Goal: Information Seeking & Learning: Understand process/instructions

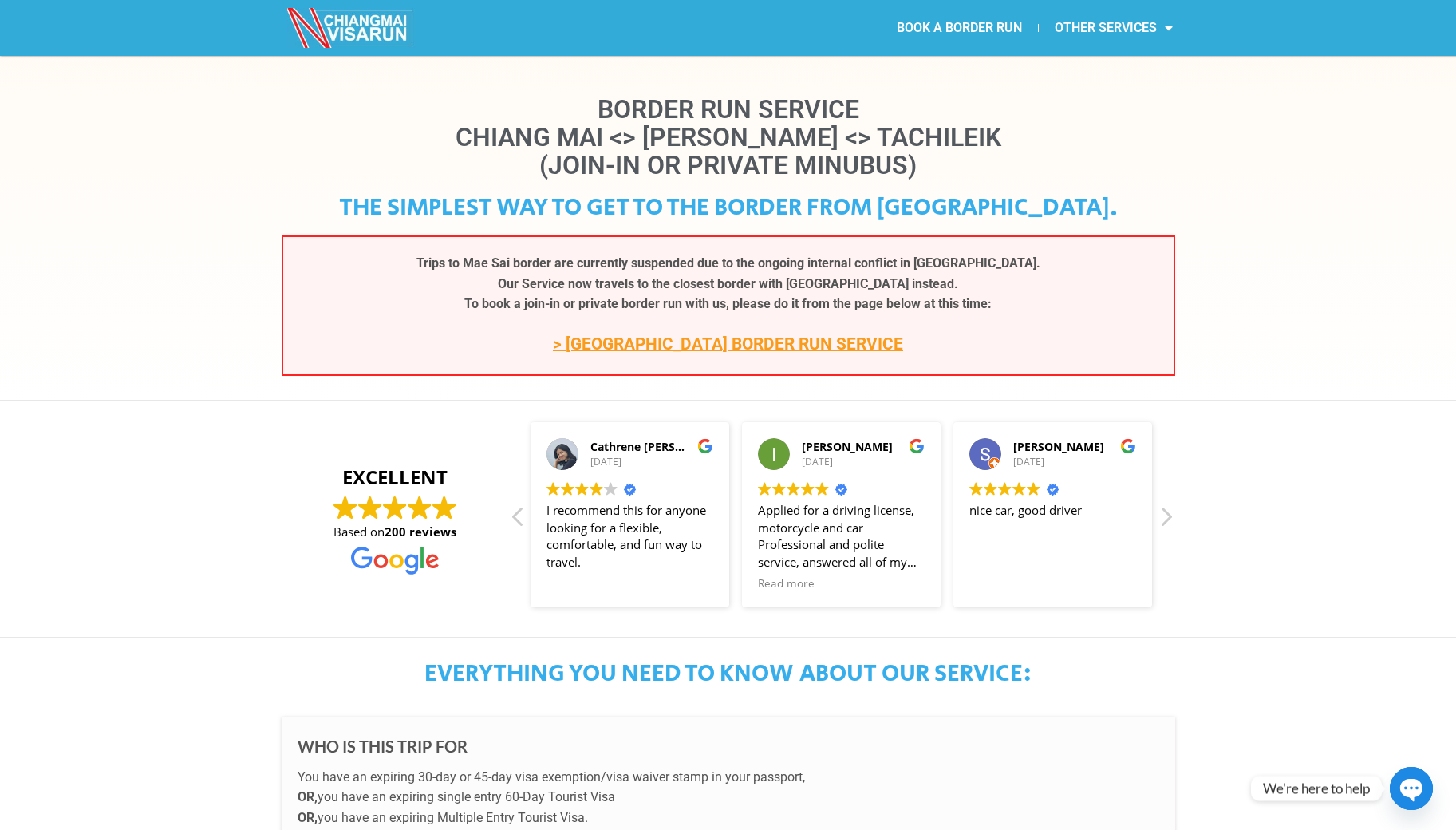
click at [204, 525] on section "EXCELLENT Based on 200 reviews It's me Nona G. 28/07/2025 Trustindex verifies t…" at bounding box center [728, 518] width 1456 height 238
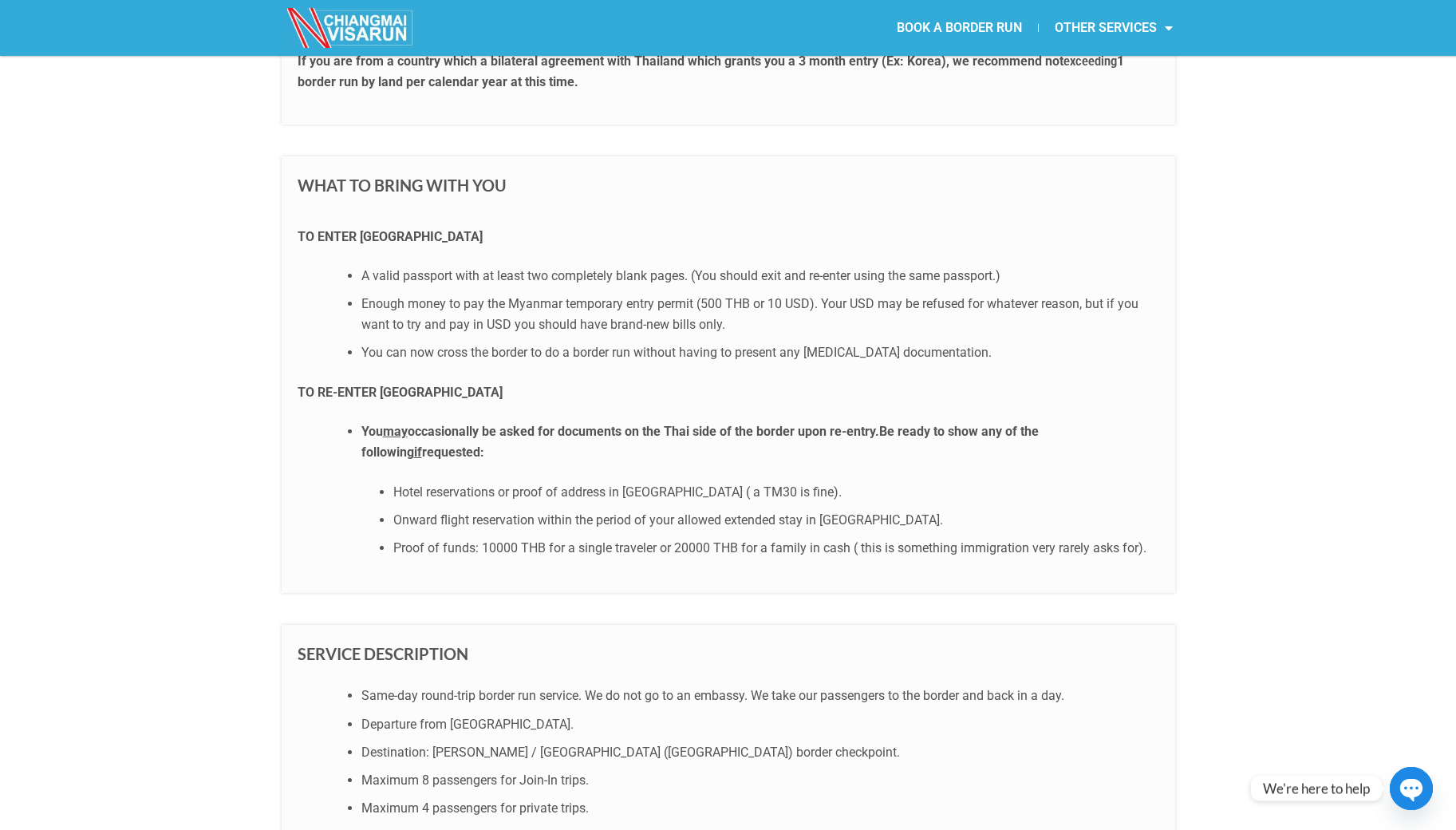
scroll to position [1052, 0]
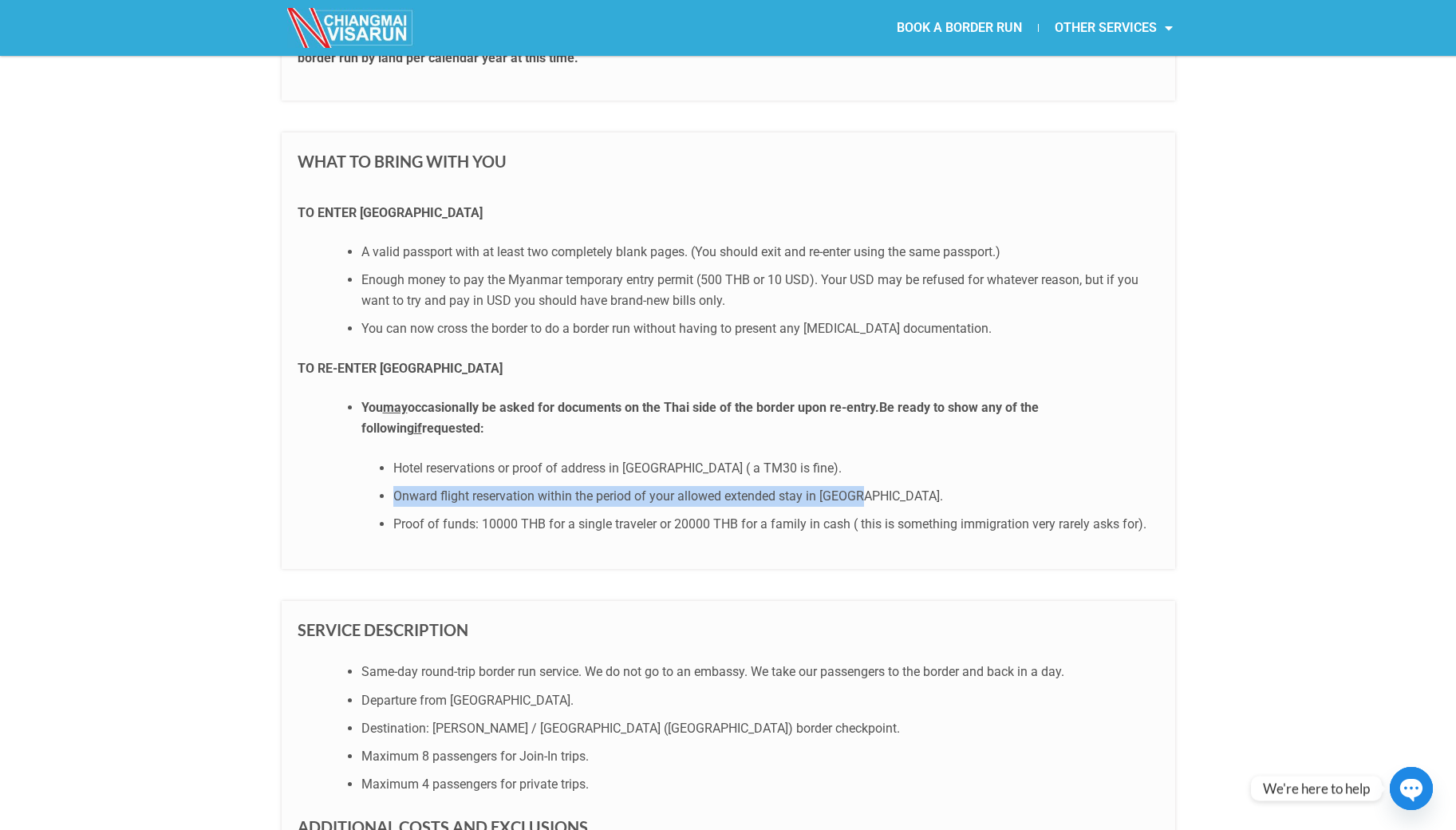
drag, startPoint x: 843, startPoint y: 496, endPoint x: 387, endPoint y: 496, distance: 456.0
click at [387, 496] on ul "Hotel reservations or proof of address in Thailand ( a TM30 is fine). Onward fl…" at bounding box center [760, 495] width 798 height 76
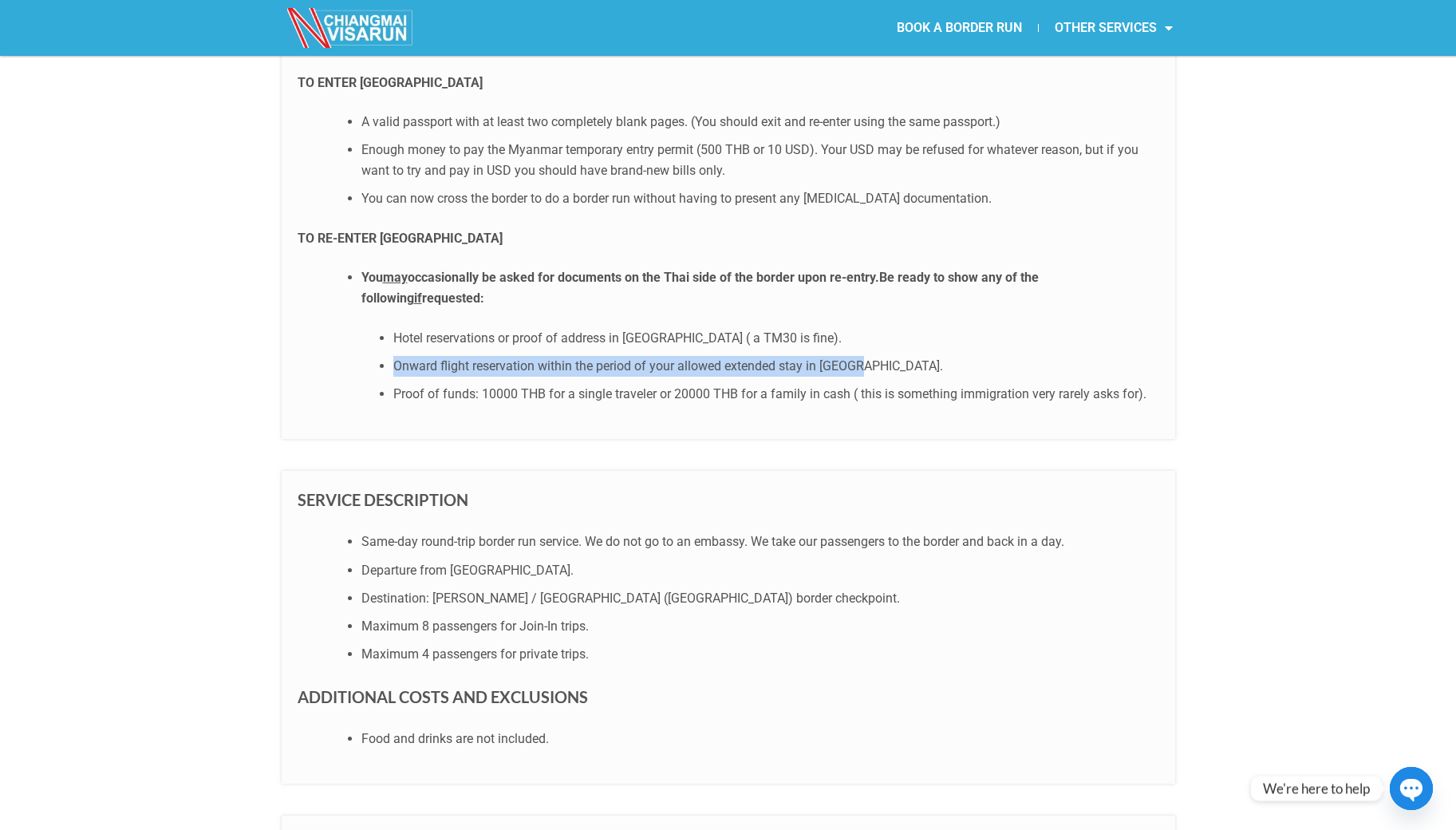
scroll to position [1115, 0]
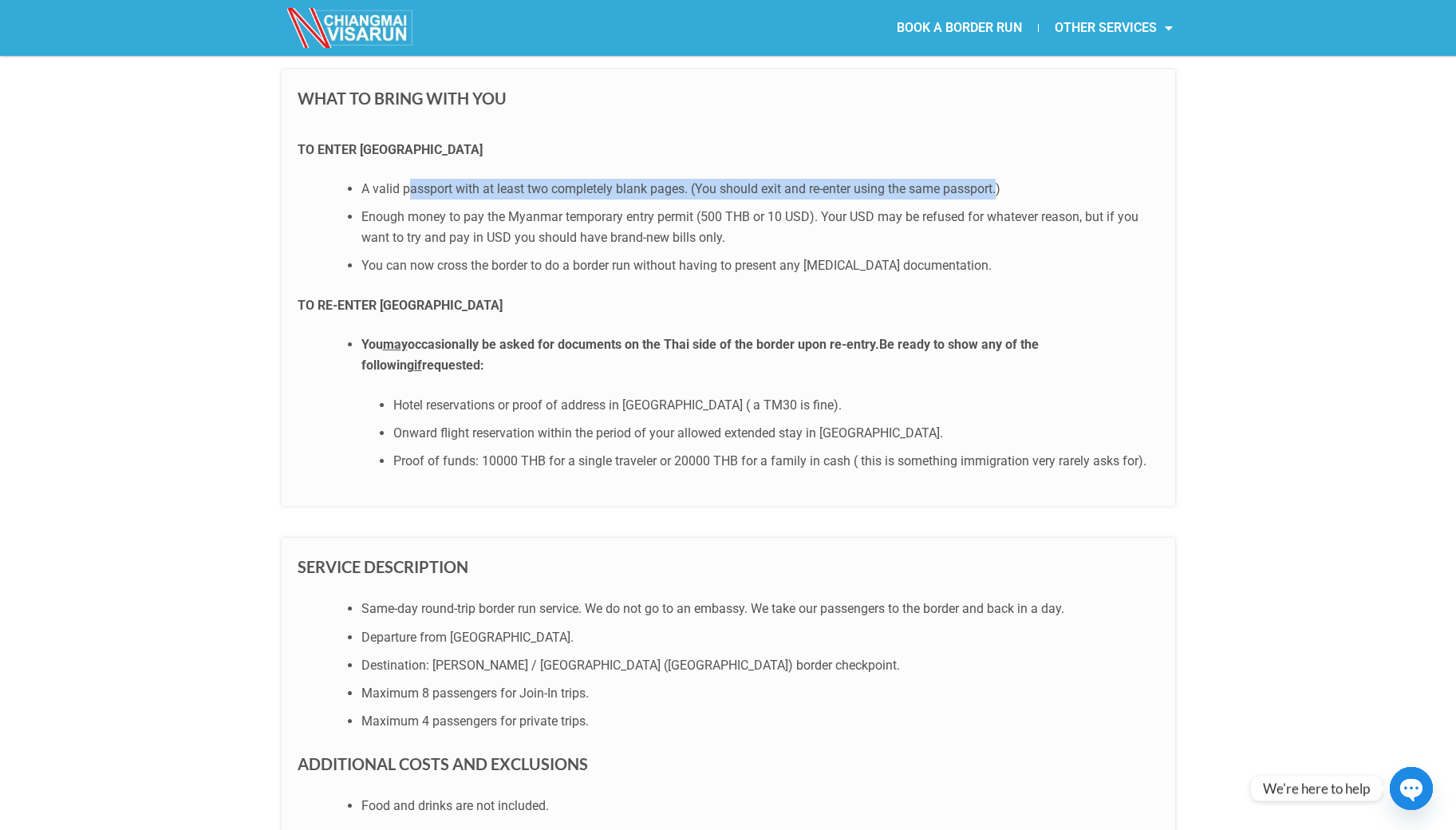
drag, startPoint x: 407, startPoint y: 191, endPoint x: 1000, endPoint y: 186, distance: 593.0
click at [1000, 186] on li "A valid passport with at least two completely blank pages. (You should exit and…" at bounding box center [760, 189] width 798 height 21
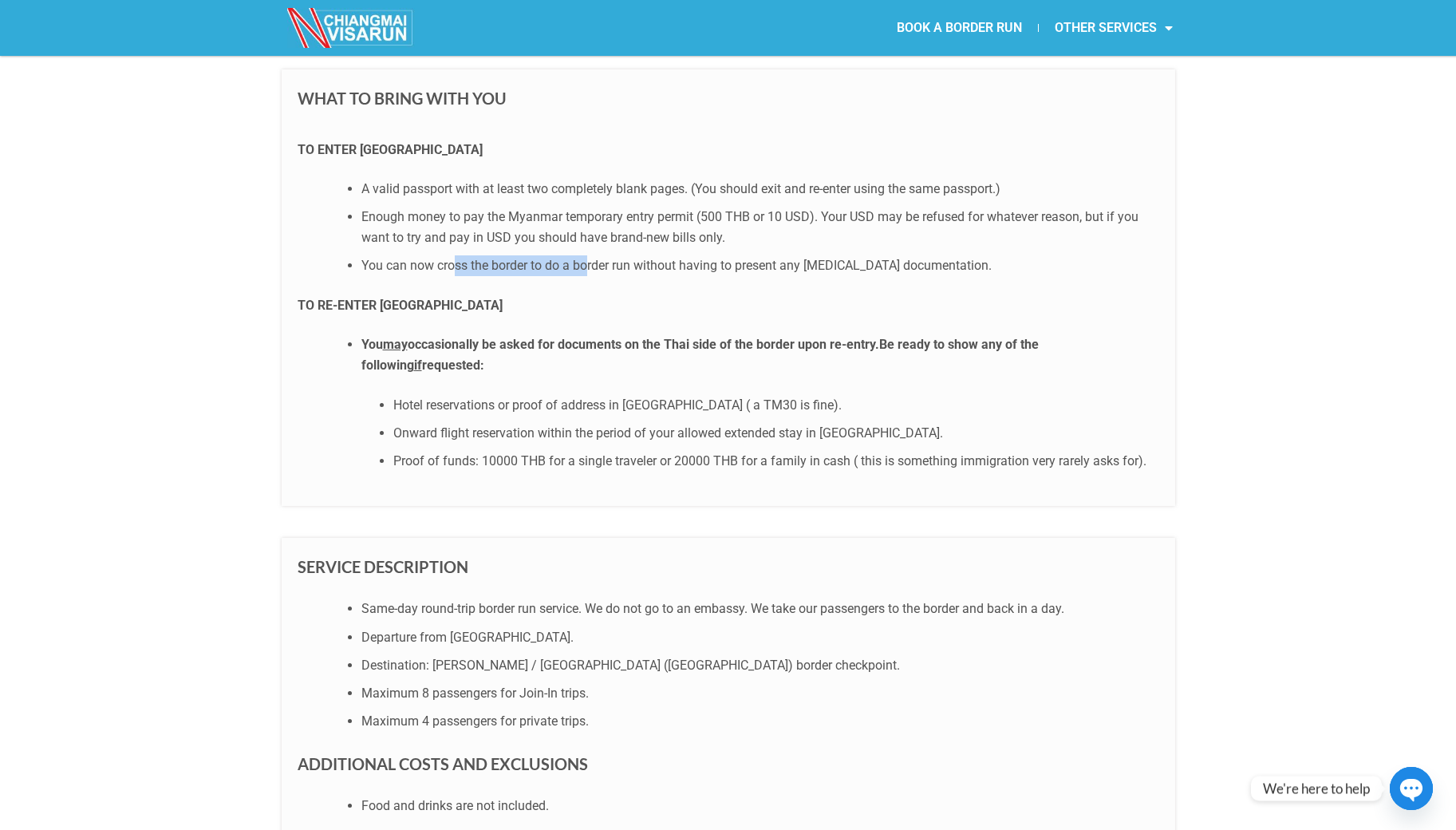
drag, startPoint x: 475, startPoint y: 261, endPoint x: 623, endPoint y: 258, distance: 148.0
click at [592, 258] on li "You can now cross the border to do a border run without having to present any c…" at bounding box center [760, 266] width 798 height 21
drag, startPoint x: 915, startPoint y: 266, endPoint x: 382, endPoint y: 272, distance: 533.0
click at [407, 272] on li "You can now cross the border to do a border run without having to present any c…" at bounding box center [760, 266] width 798 height 21
click at [257, 280] on section "EVERYTHING YOU NEED TO KNOW ABOUT OUR SERVICE: WHO IS THIS TRIP FOR You have an…" at bounding box center [728, 790] width 1456 height 2534
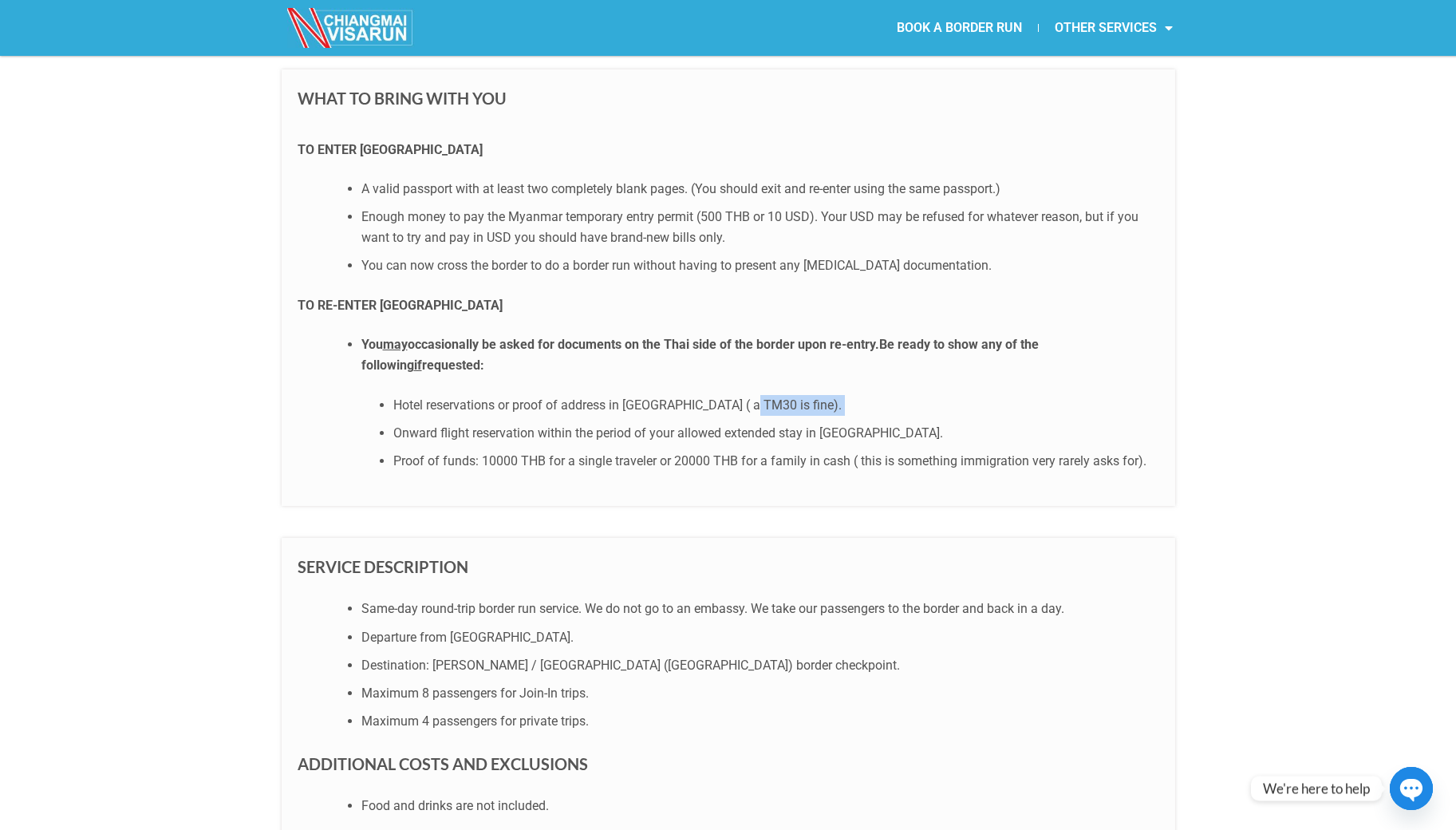
drag, startPoint x: 728, startPoint y: 409, endPoint x: 451, endPoint y: 415, distance: 277.1
click at [452, 415] on ul "Hotel reservations or proof of address in Thailand ( a TM30 is fine). Onward fl…" at bounding box center [760, 433] width 798 height 76
click at [240, 454] on section "EVERYTHING YOU NEED TO KNOW ABOUT OUR SERVICE: WHO IS THIS TRIP FOR You have an…" at bounding box center [728, 790] width 1456 height 2534
drag, startPoint x: 436, startPoint y: 431, endPoint x: 858, endPoint y: 431, distance: 422.0
click at [858, 431] on li "Onward flight reservation within the period of your allowed extended stay in Th…" at bounding box center [777, 433] width 766 height 21
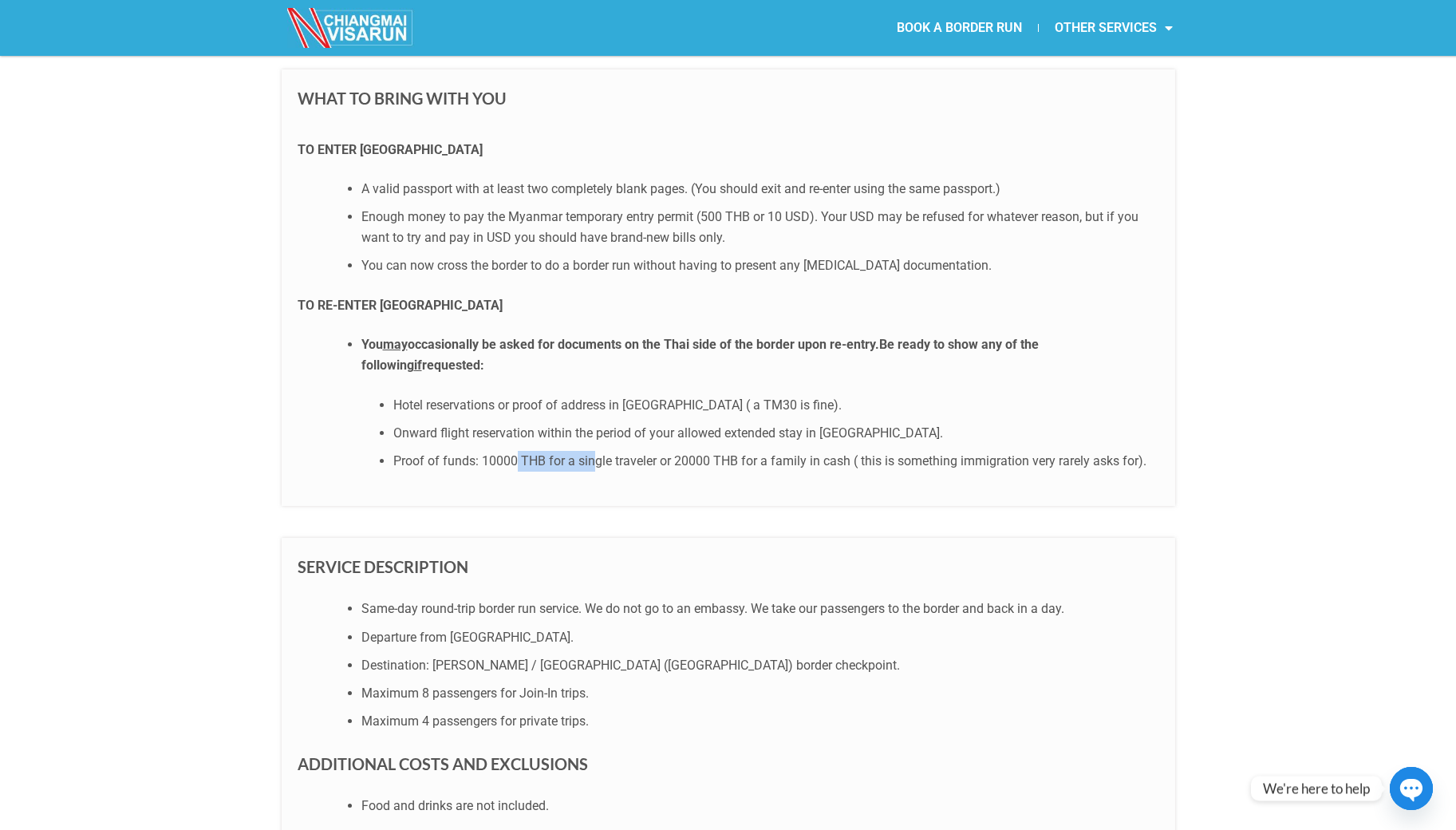
drag, startPoint x: 527, startPoint y: 458, endPoint x: 593, endPoint y: 458, distance: 66.0
click at [593, 458] on li "Proof of funds: 10000 THB for a single traveler or 20000 THB for a family in ca…" at bounding box center [777, 461] width 766 height 21
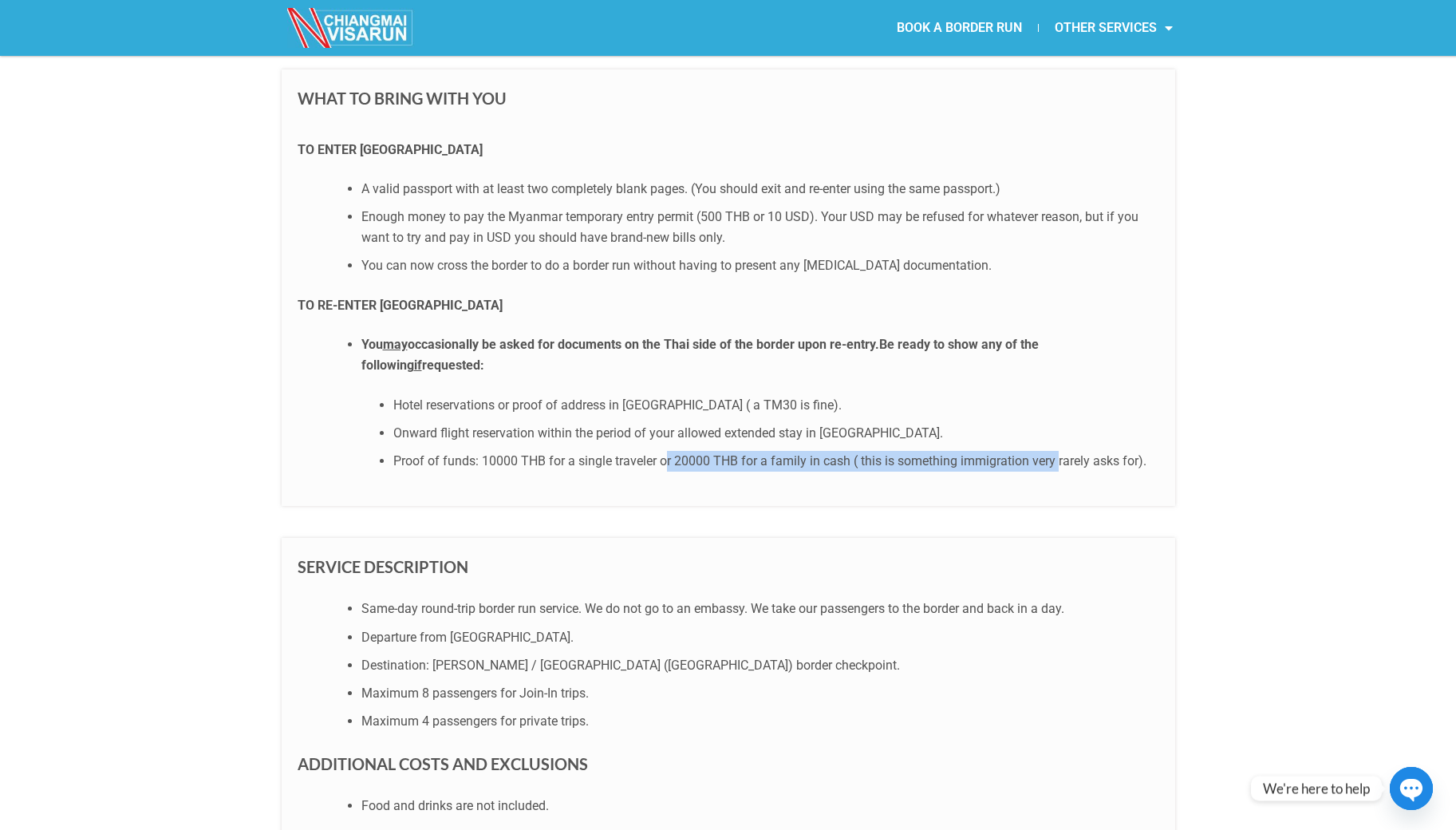
drag, startPoint x: 1053, startPoint y: 458, endPoint x: 664, endPoint y: 458, distance: 389.0
click at [664, 458] on li "Proof of funds: 10000 THB for a single traveler or 20000 THB for a family in ca…" at bounding box center [777, 461] width 766 height 21
click at [284, 454] on div "WHAT TO BRING WITH YOU TO ENTER MYANMAR A valid passport with at least two comp…" at bounding box center [728, 287] width 893 height 437
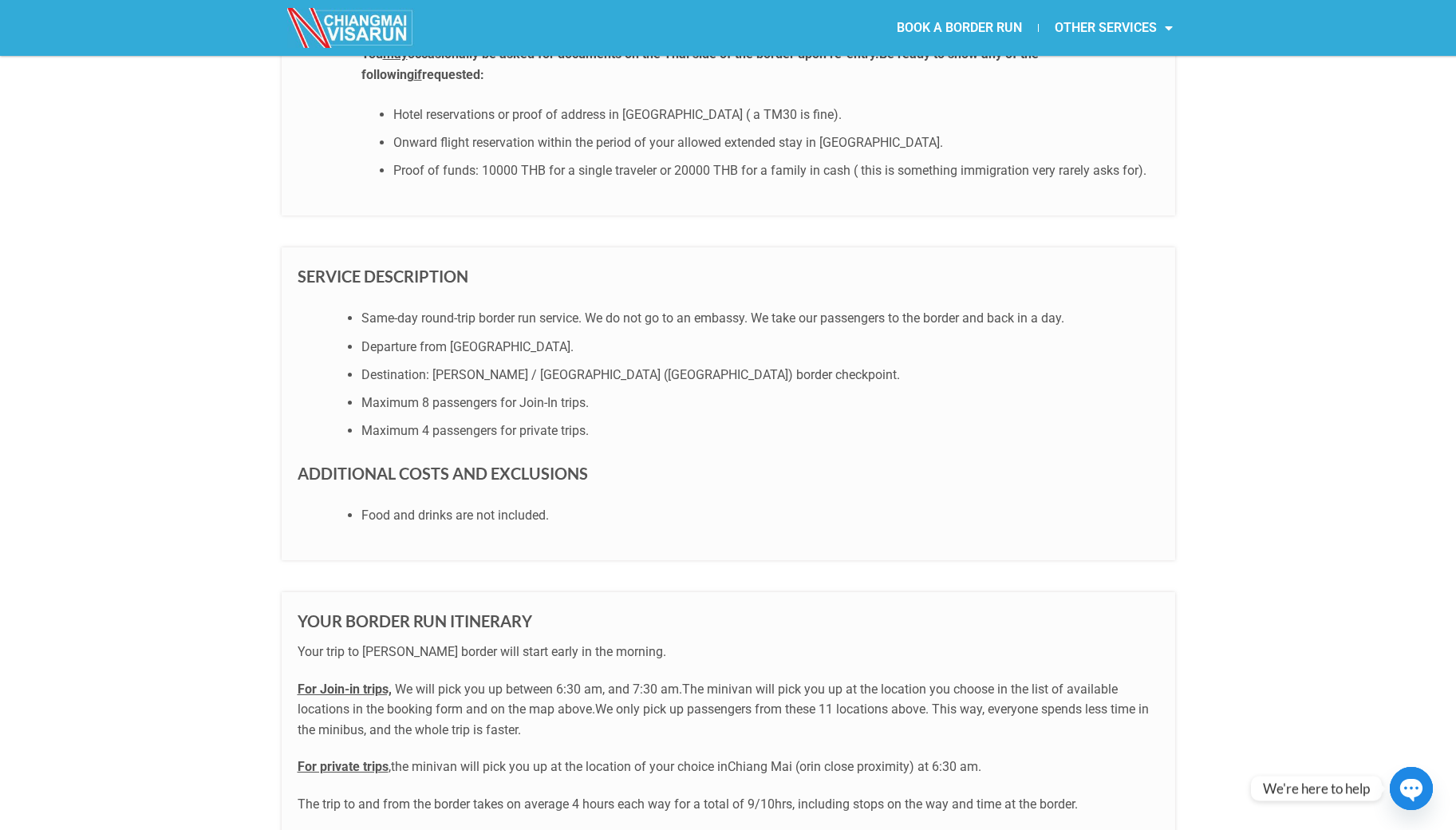
scroll to position [1406, 0]
drag, startPoint x: 479, startPoint y: 316, endPoint x: 1026, endPoint y: 324, distance: 547.1
click at [1019, 324] on li "Same-day round-trip border run service. We do not go to an embassy. We take our…" at bounding box center [760, 317] width 798 height 21
drag, startPoint x: 501, startPoint y: 376, endPoint x: 623, endPoint y: 378, distance: 122.0
click at [623, 378] on li "Destination: Mae Sai / Tachileik (Myanmar) border checkpoint." at bounding box center [760, 374] width 798 height 21
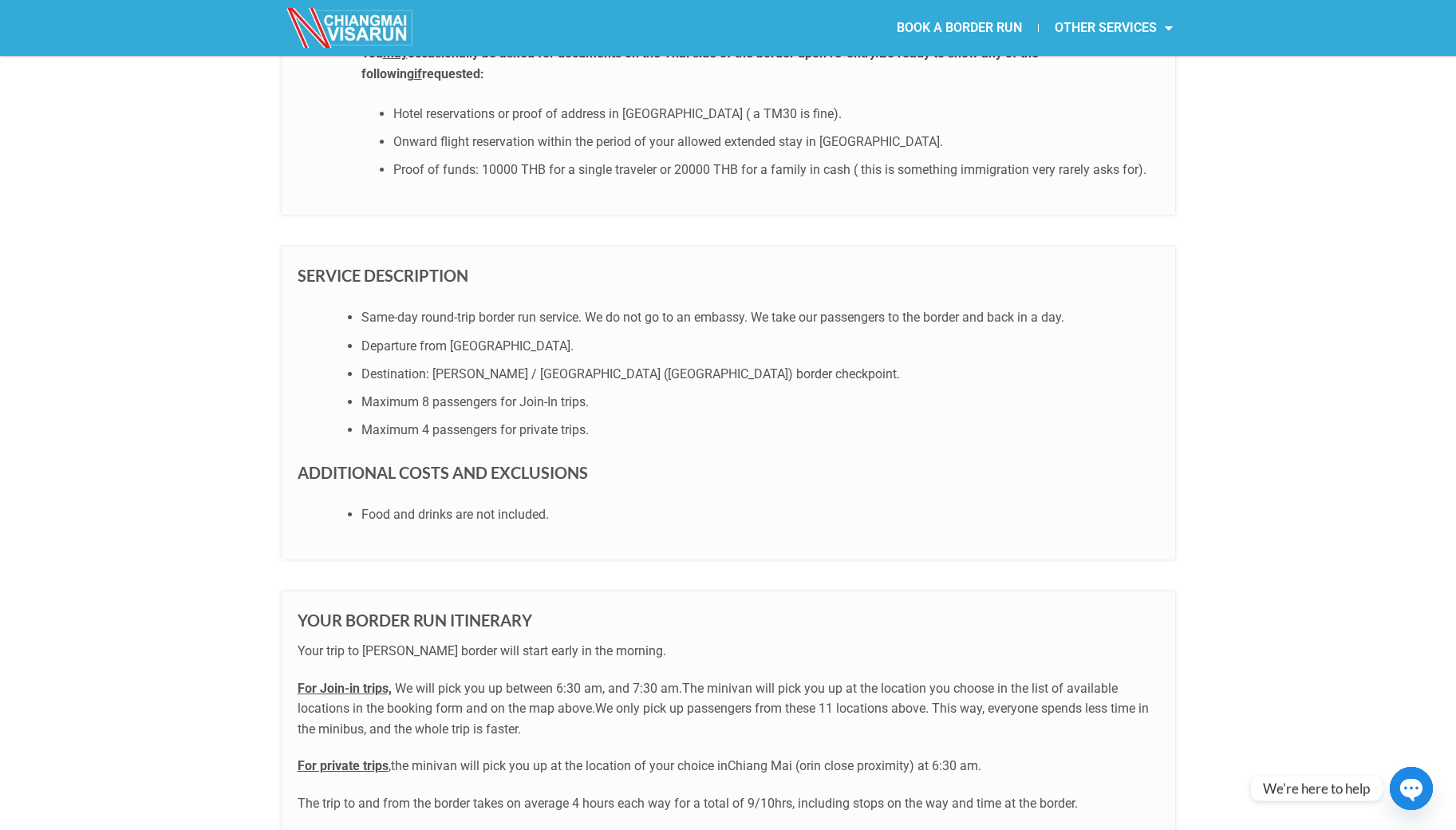
click at [731, 437] on li "Maximum 4 passengers for private trips." at bounding box center [760, 430] width 798 height 21
drag, startPoint x: 430, startPoint y: 431, endPoint x: 561, endPoint y: 432, distance: 131.0
click at [546, 432] on li "Maximum 4 passengers for private trips." at bounding box center [760, 430] width 798 height 21
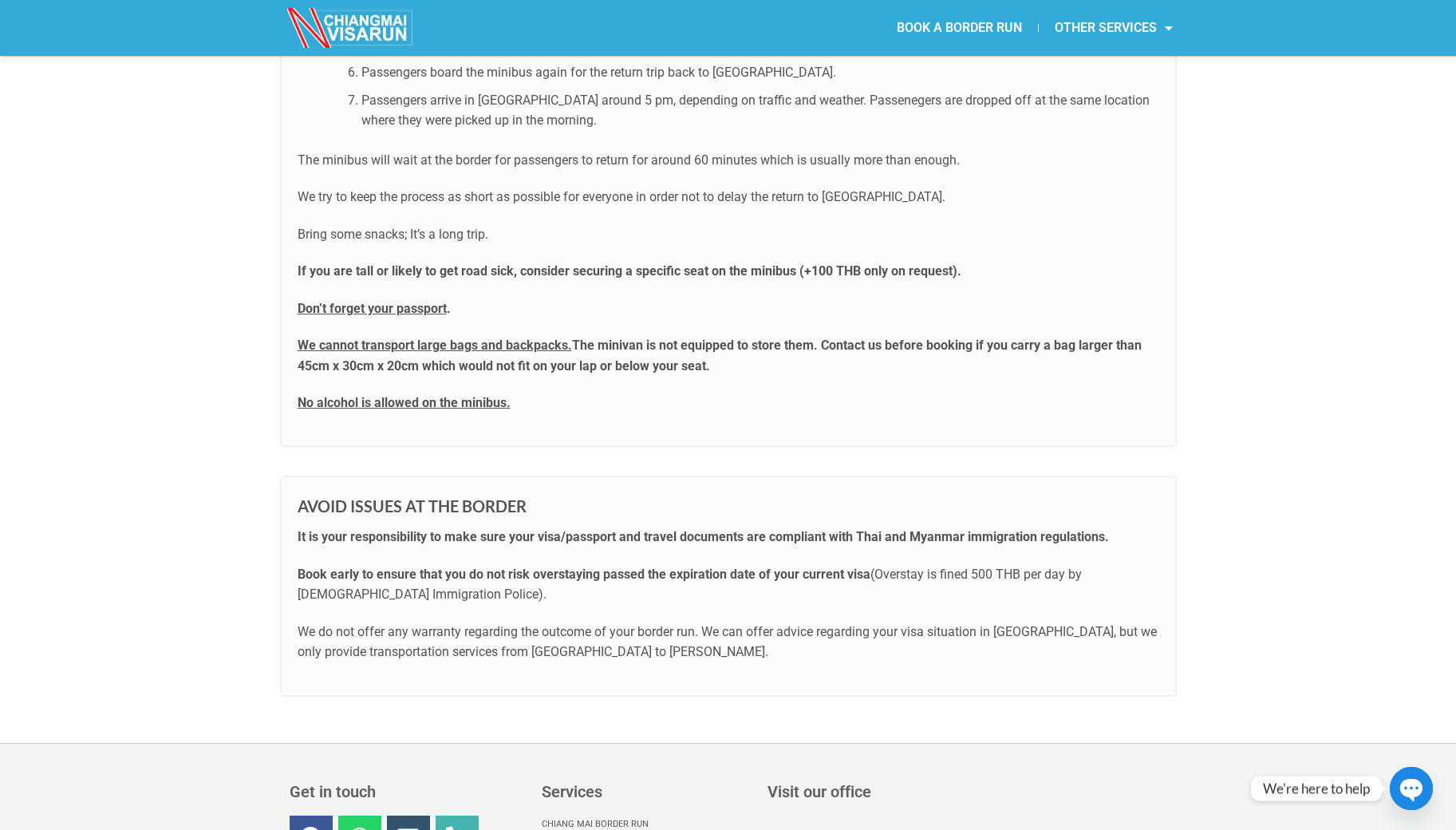
scroll to position [2794, 0]
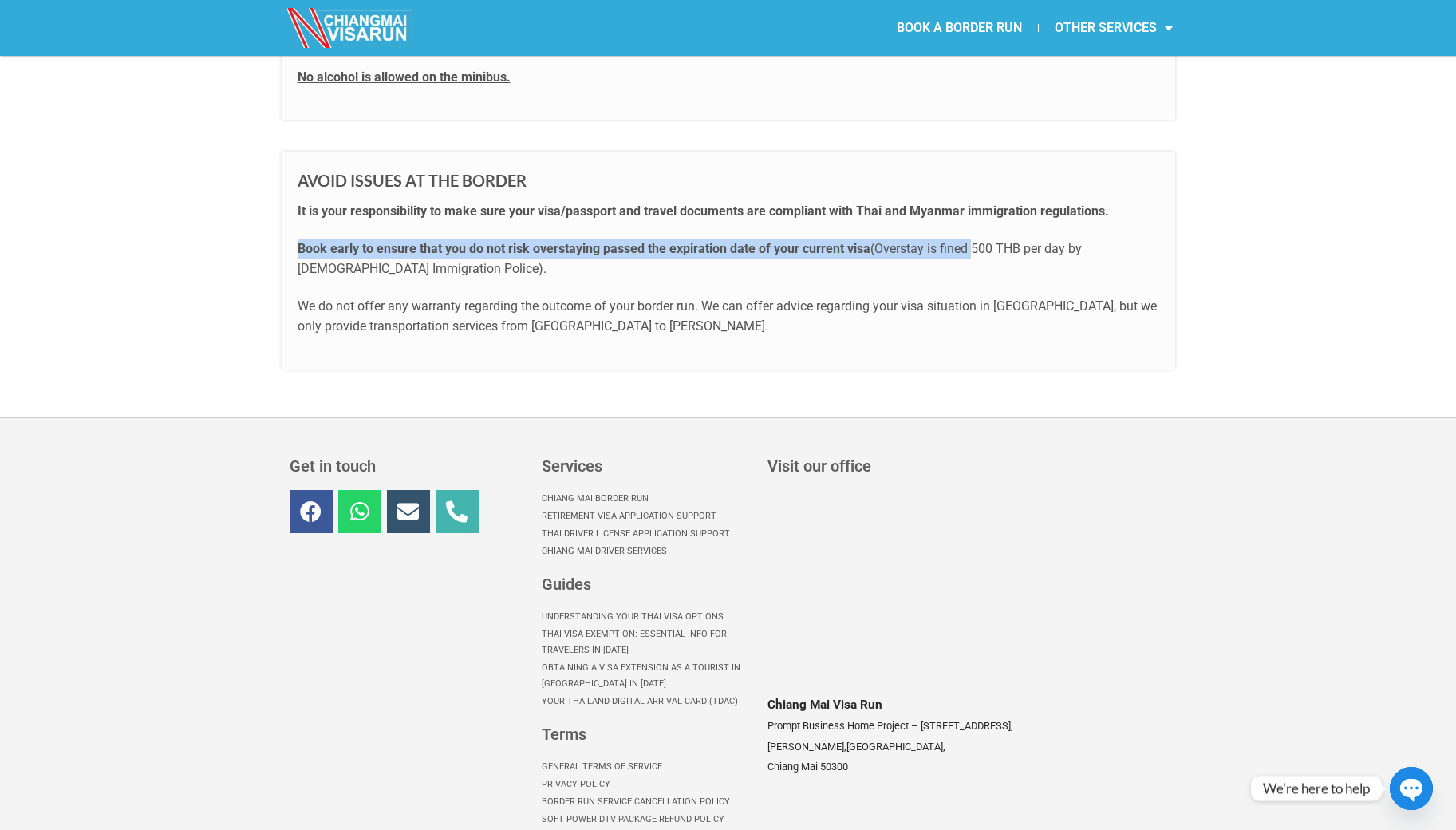
drag, startPoint x: 939, startPoint y: 238, endPoint x: 604, endPoint y: 232, distance: 335.1
click at [605, 232] on div "AVOID ISSUES AT THE BORDER It is your responsibility to make sure your visa/pas…" at bounding box center [728, 260] width 893 height 217
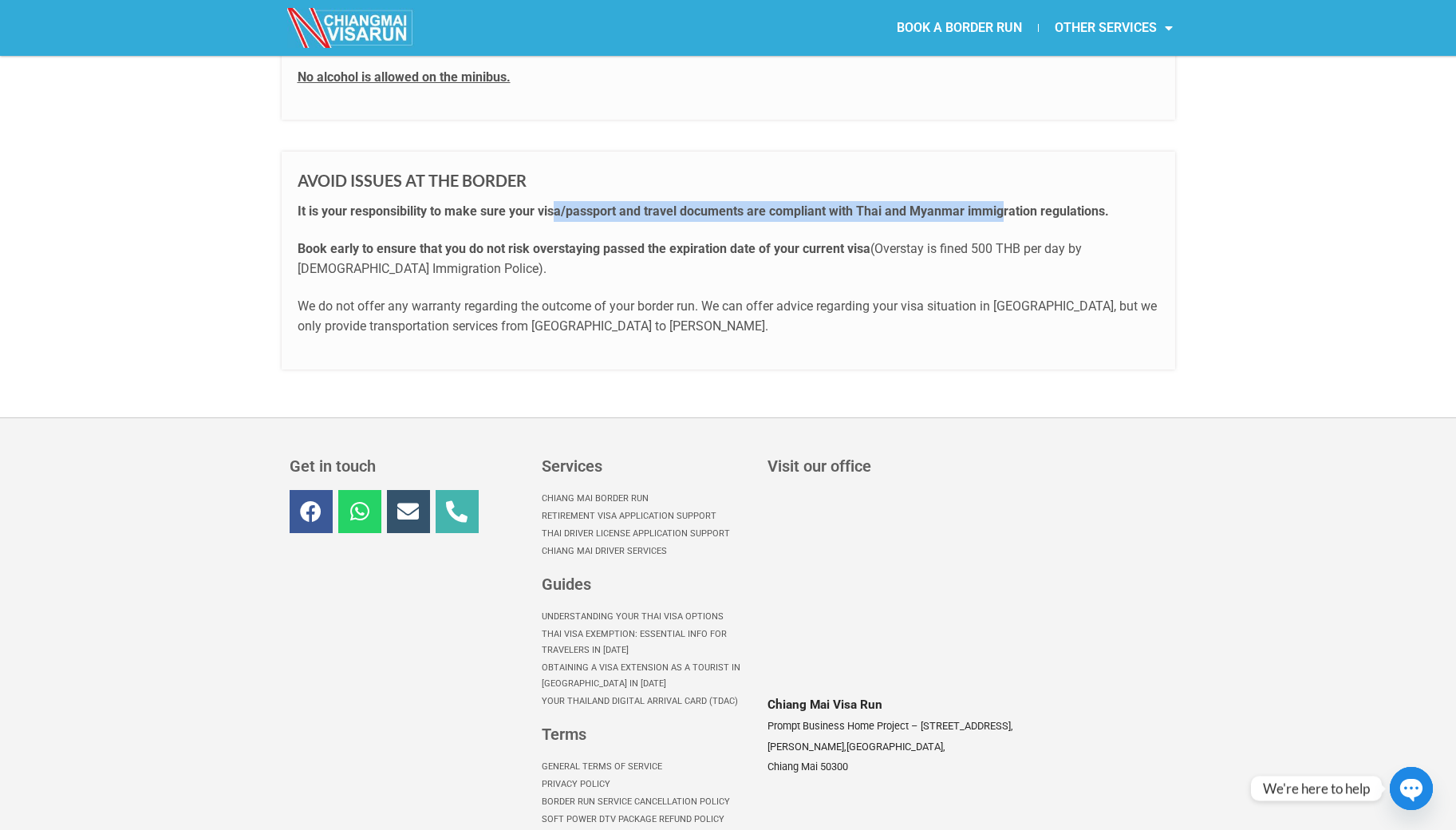
drag, startPoint x: 621, startPoint y: 210, endPoint x: 1005, endPoint y: 214, distance: 384.0
click at [1005, 214] on strong "It is your responsibility to make sure your visa/passport and travel documents …" at bounding box center [704, 210] width 812 height 15
click at [1001, 279] on div "AVOID ISSUES AT THE BORDER It is your responsibility to make sure your visa/pas…" at bounding box center [728, 260] width 893 height 217
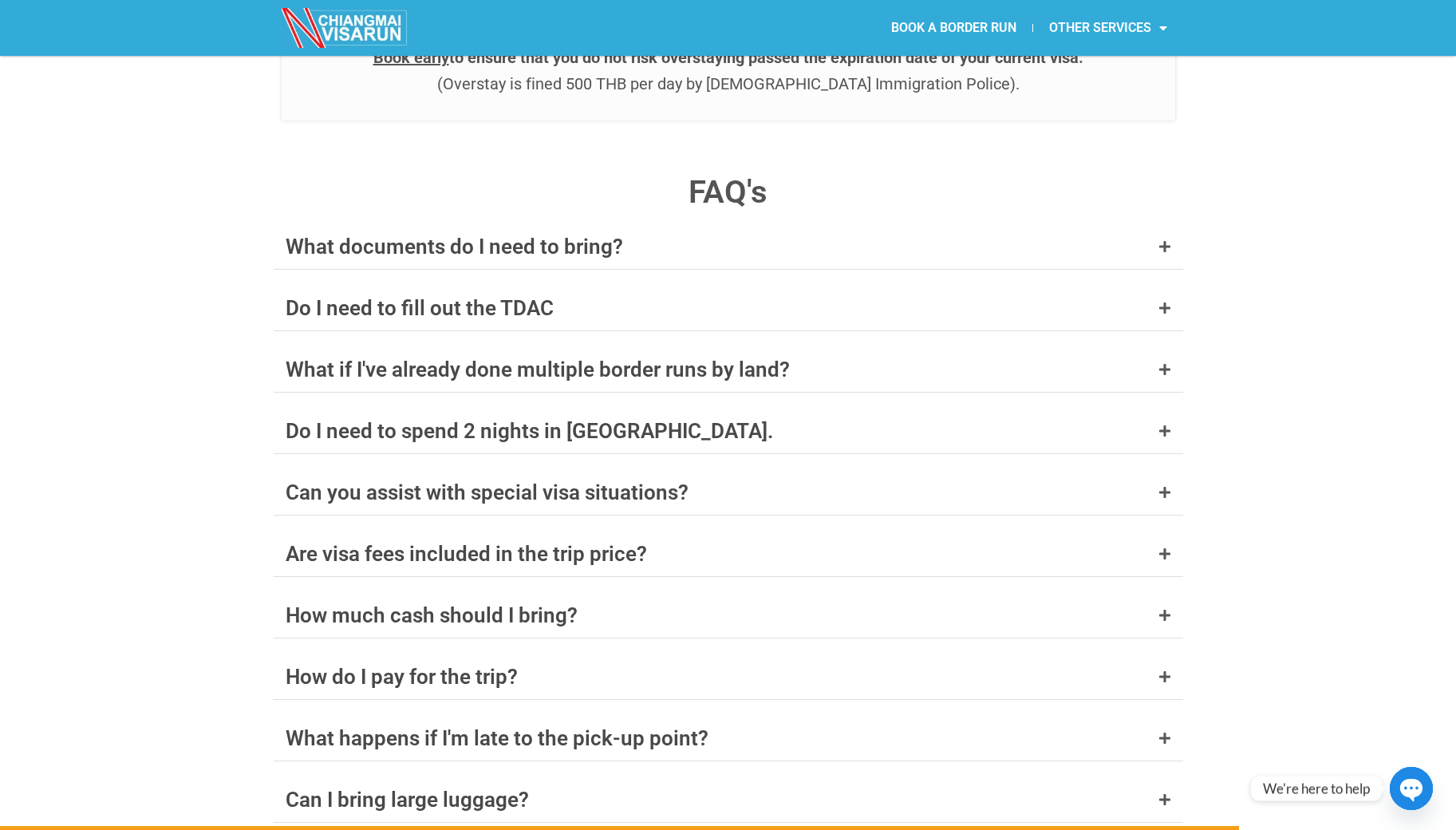
scroll to position [6145, 0]
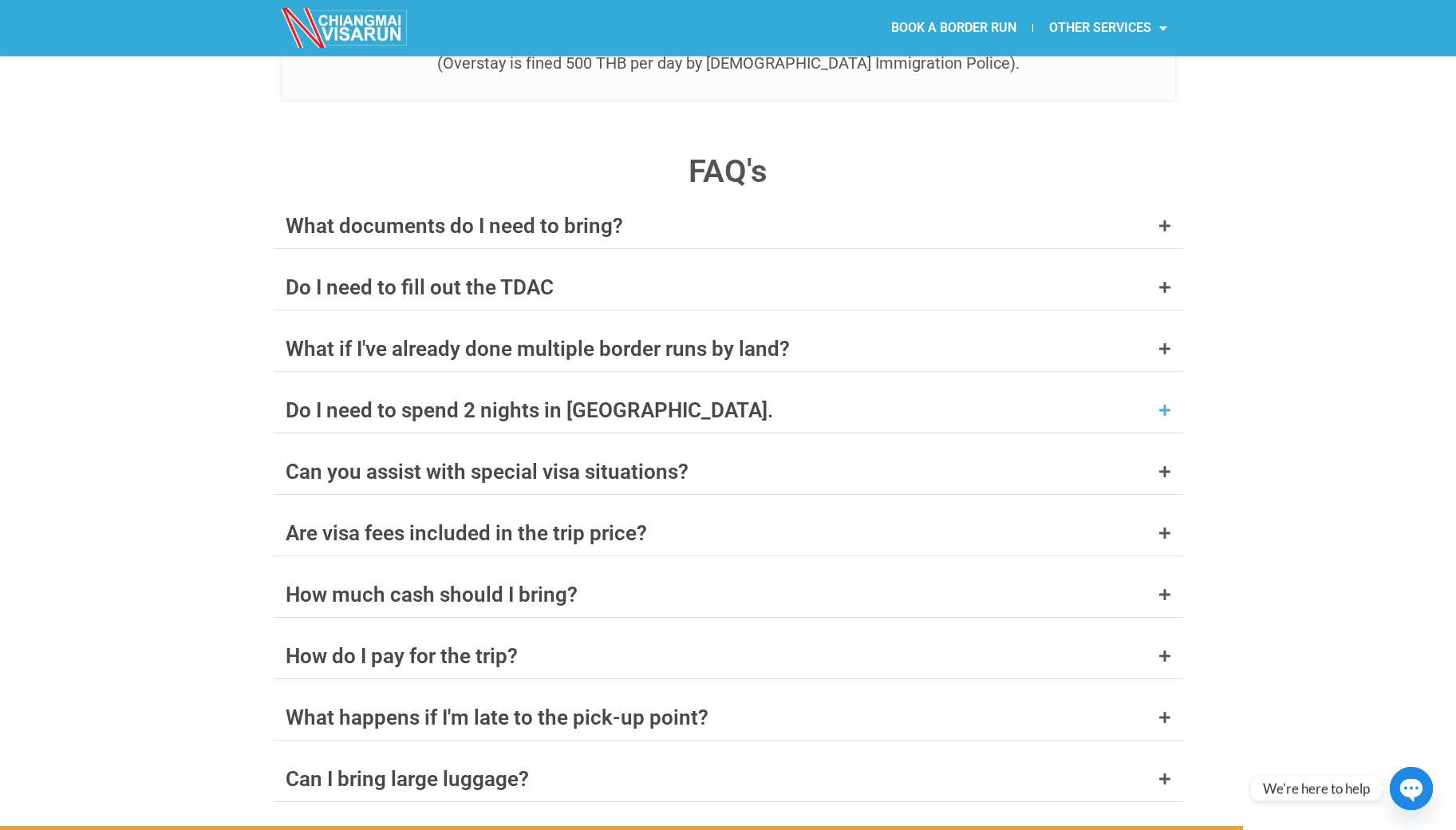
click at [349, 400] on div "Do I need to spend 2 nights in [GEOGRAPHIC_DATA]." at bounding box center [529, 410] width 487 height 21
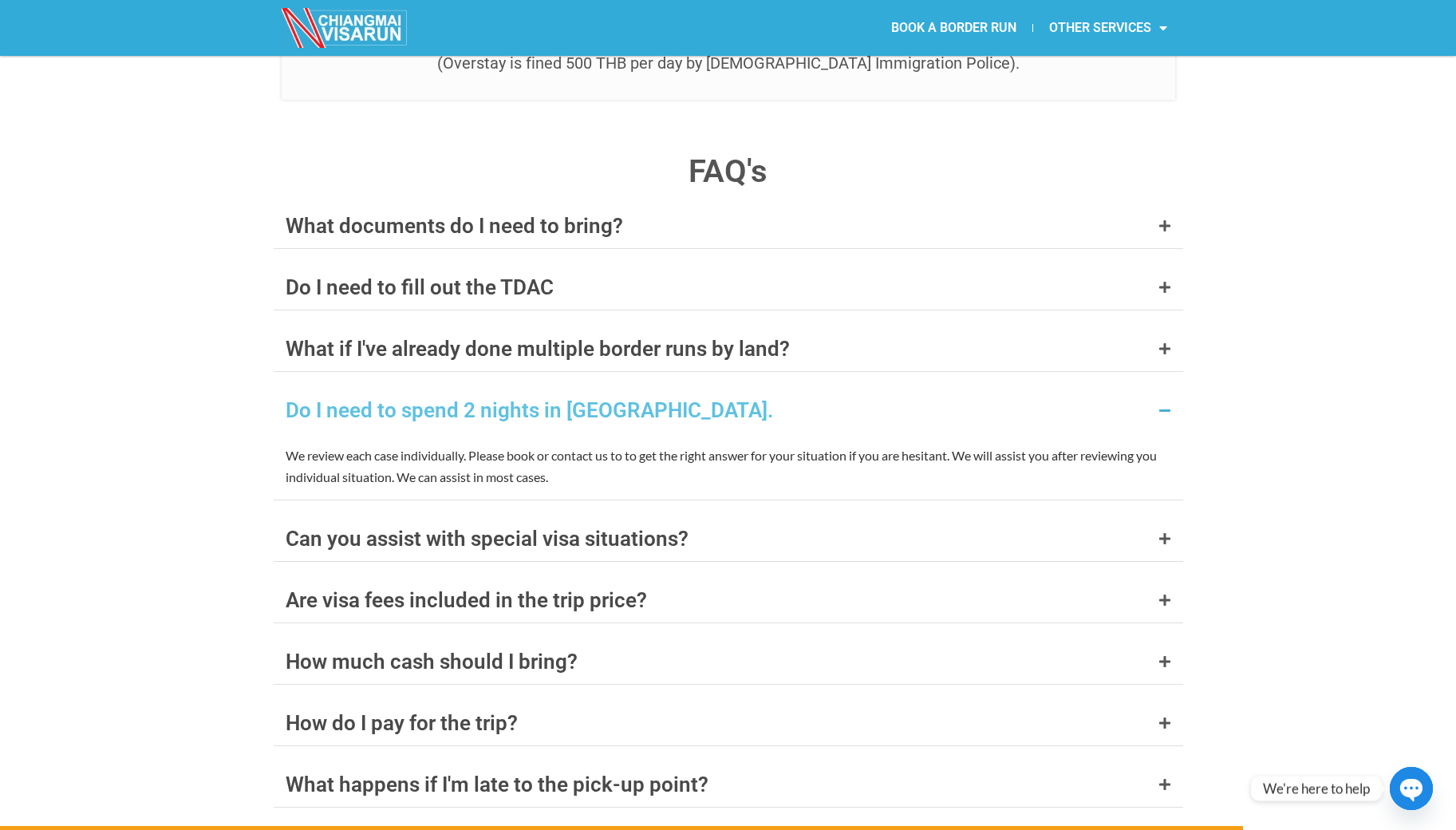
click at [349, 400] on div "Do I need to spend 2 nights in [GEOGRAPHIC_DATA]." at bounding box center [529, 410] width 487 height 21
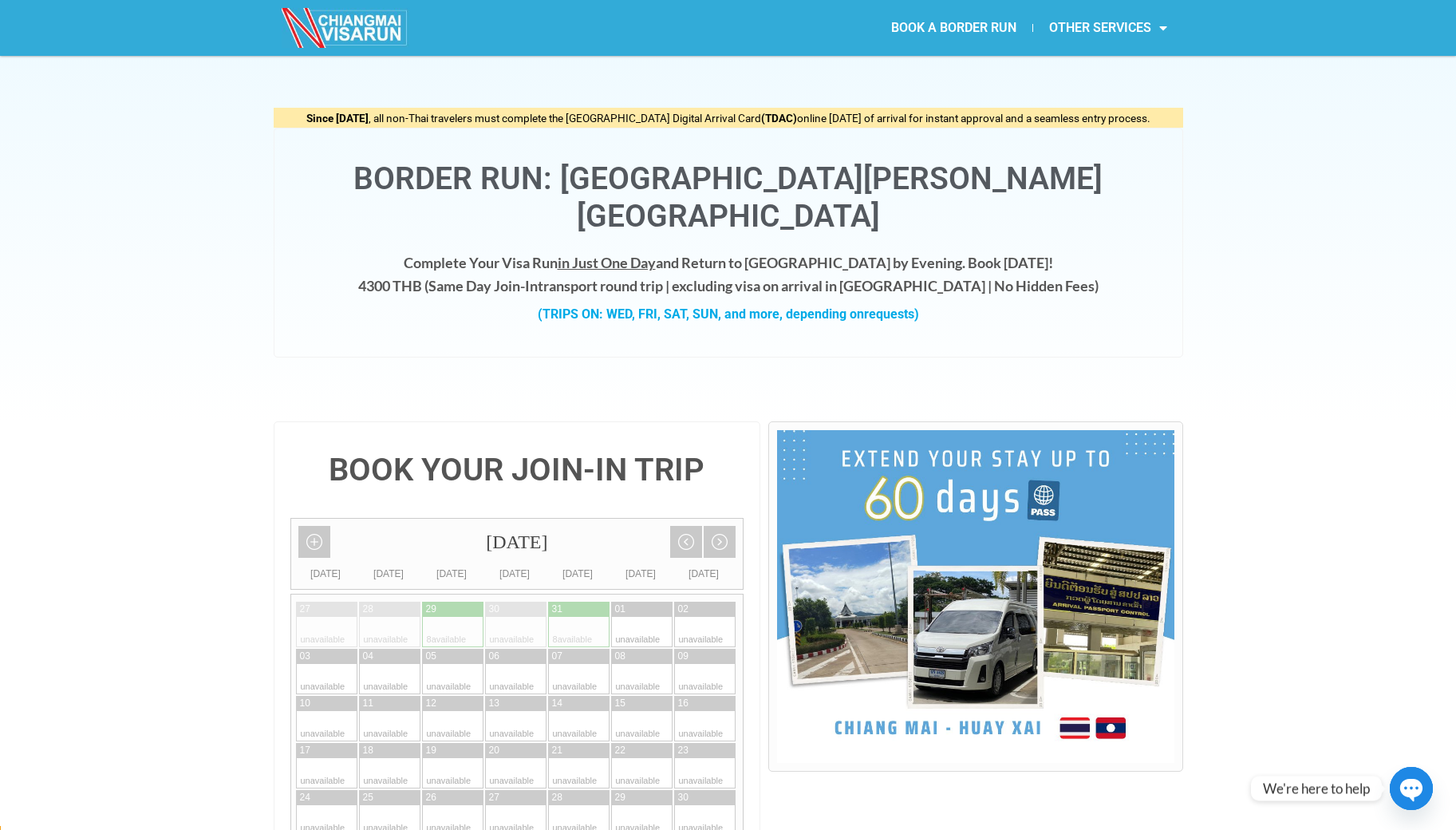
scroll to position [0, 0]
